Goal: Task Accomplishment & Management: Use online tool/utility

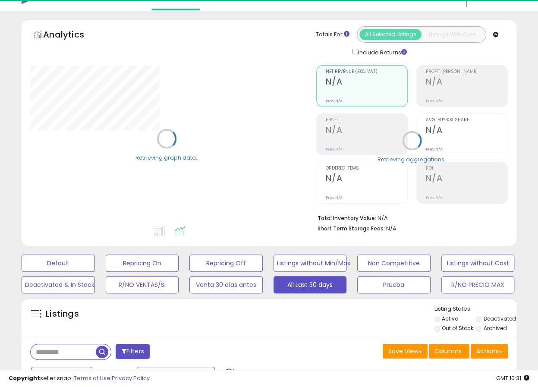
scroll to position [96, 0]
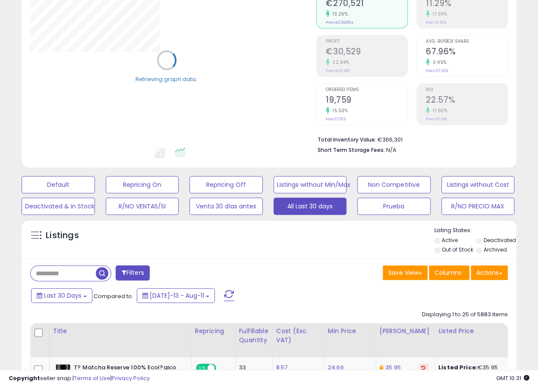
click at [78, 268] on input "text" at bounding box center [63, 273] width 65 height 15
paste input "**********"
type input "**********"
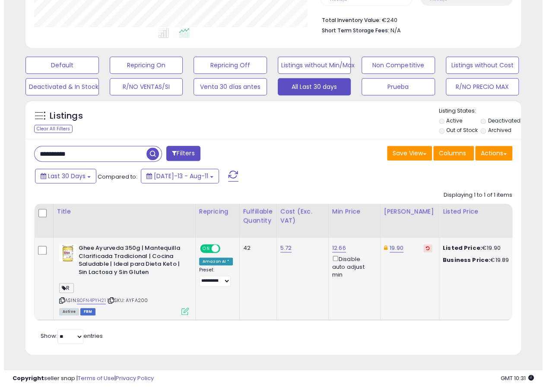
scroll to position [177, 286]
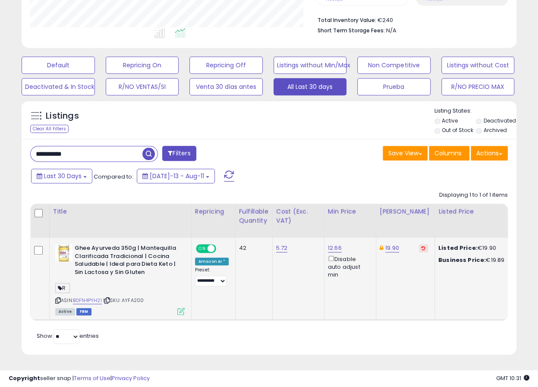
click at [179, 308] on icon at bounding box center [180, 311] width 7 height 7
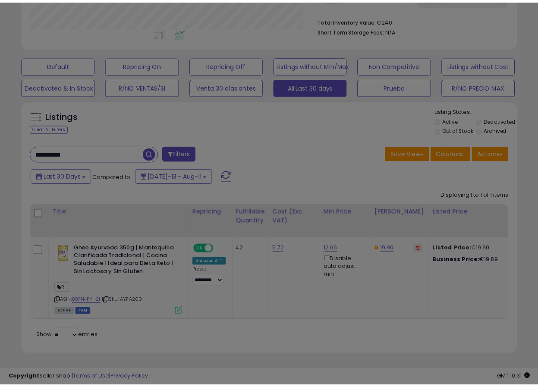
scroll to position [177, 290]
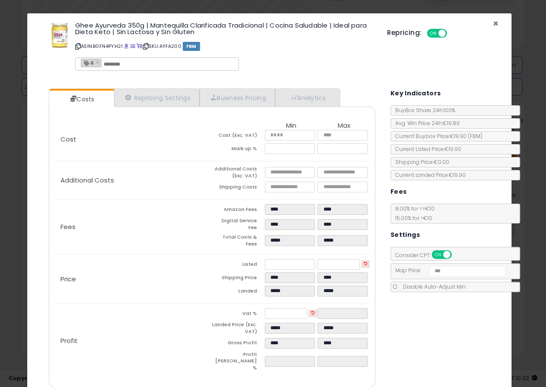
click at [492, 22] on span "×" at bounding box center [495, 23] width 6 height 13
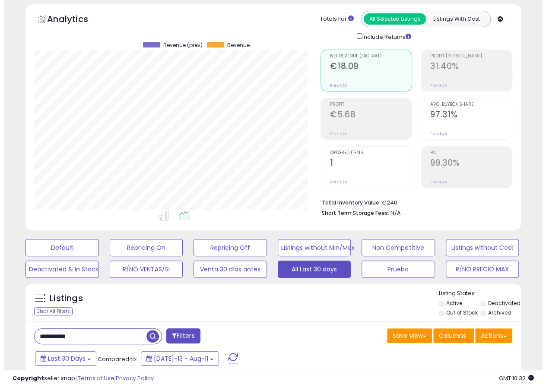
scroll to position [30, 0]
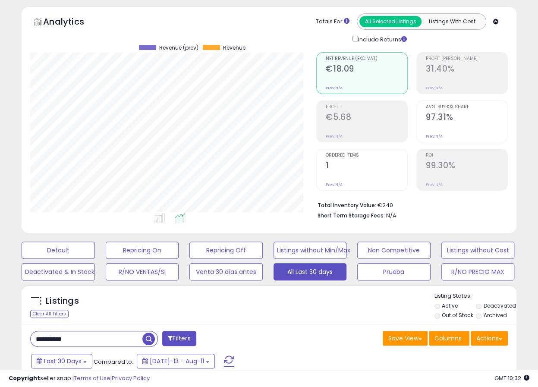
click at [361, 109] on div "Profit €5.68 Prev: N/A" at bounding box center [367, 120] width 82 height 39
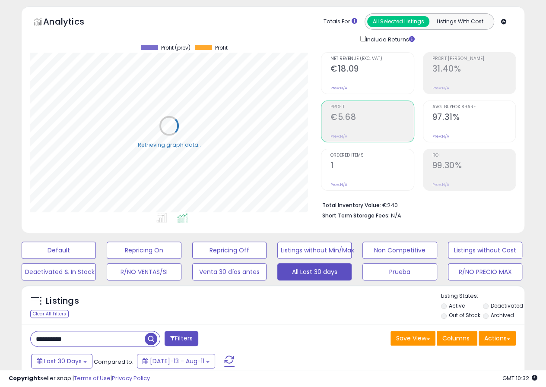
scroll to position [431456, 431347]
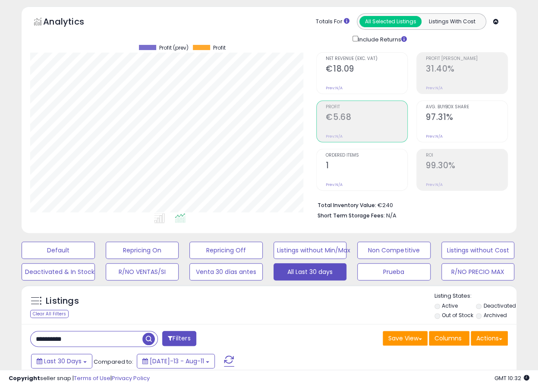
click at [341, 65] on h2 "€18.09" at bounding box center [367, 70] width 82 height 12
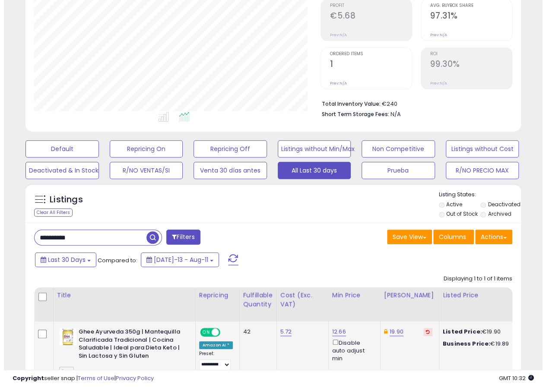
scroll to position [222, 0]
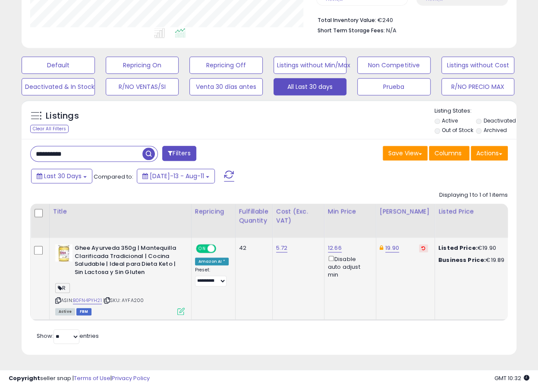
click at [180, 308] on icon at bounding box center [180, 311] width 7 height 7
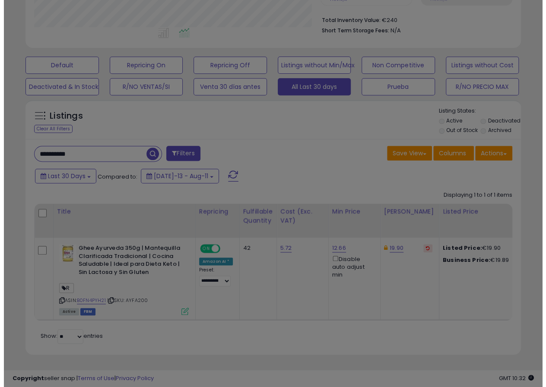
scroll to position [177, 290]
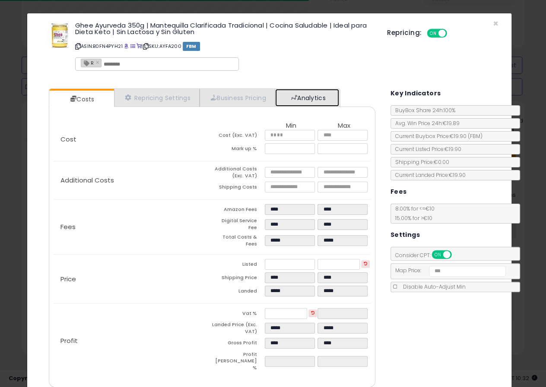
click at [308, 98] on link "Analytics" at bounding box center [307, 98] width 64 height 18
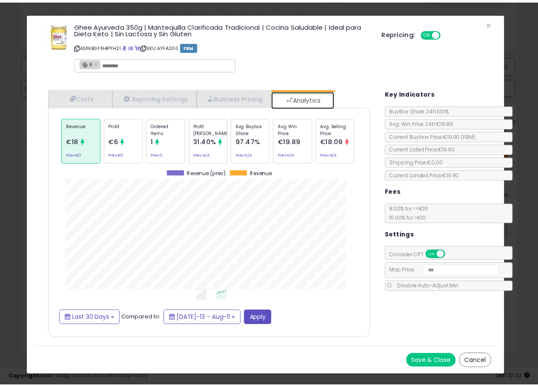
scroll to position [265, 343]
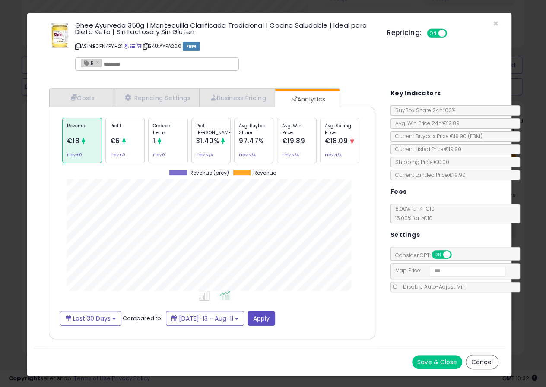
click at [495, 28] on div "Repricing: ON OFF" at bounding box center [442, 32] width 111 height 13
click at [494, 22] on span "×" at bounding box center [495, 23] width 6 height 13
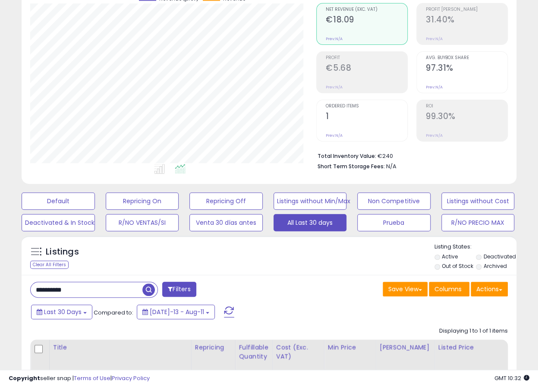
scroll to position [0, 0]
